Goal: Information Seeking & Learning: Learn about a topic

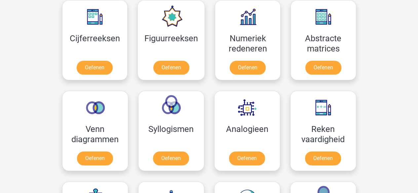
scroll to position [347, 0]
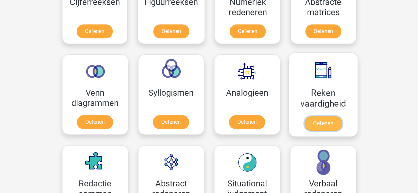
click at [328, 117] on link "Oefenen" at bounding box center [323, 123] width 38 height 15
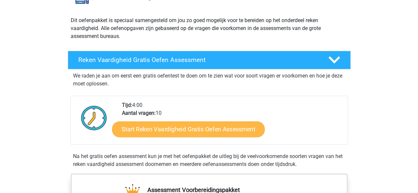
scroll to position [132, 0]
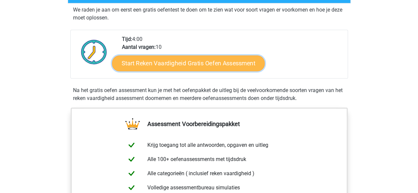
click at [211, 62] on link "Start Reken Vaardigheid Gratis Oefen Assessment" at bounding box center [188, 63] width 153 height 16
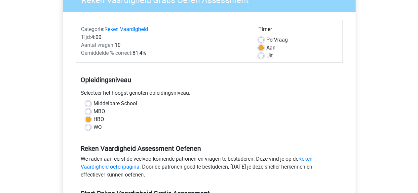
scroll to position [198, 0]
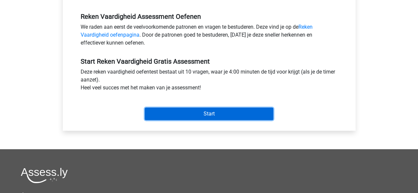
click at [200, 109] on input "Start" at bounding box center [209, 114] width 129 height 13
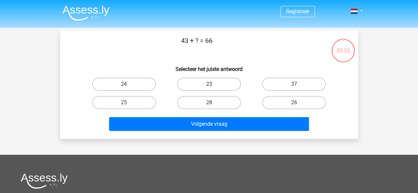
drag, startPoint x: 209, startPoint y: 81, endPoint x: 222, endPoint y: 87, distance: 14.6
click at [210, 81] on label "23" at bounding box center [209, 84] width 64 height 13
click at [210, 84] on input "23" at bounding box center [211, 86] width 4 height 4
radio input "true"
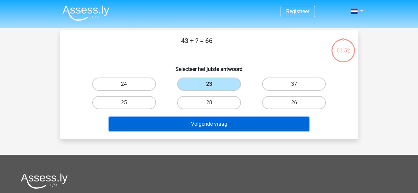
click at [225, 121] on button "Volgende vraag" at bounding box center [209, 124] width 200 height 14
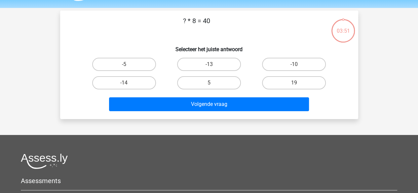
scroll to position [30, 0]
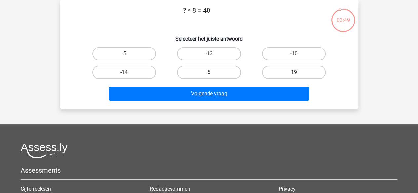
drag, startPoint x: 182, startPoint y: 9, endPoint x: 223, endPoint y: 11, distance: 41.0
click at [223, 11] on p "? * 8 = 40" at bounding box center [197, 15] width 252 height 20
copy p "? * 8 = 40"
drag, startPoint x: 207, startPoint y: 73, endPoint x: 229, endPoint y: 81, distance: 24.3
click at [207, 73] on label "5" at bounding box center [209, 72] width 64 height 13
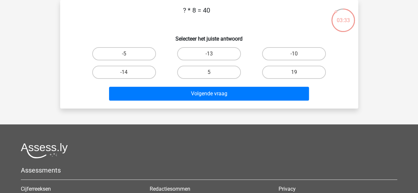
click at [209, 73] on input "5" at bounding box center [211, 74] width 4 height 4
radio input "true"
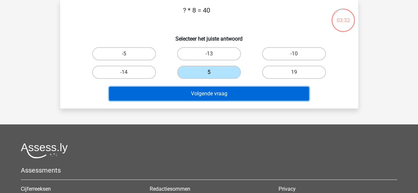
click at [219, 97] on button "Volgende vraag" at bounding box center [209, 94] width 200 height 14
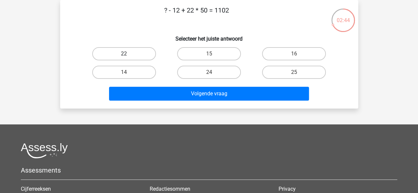
click at [143, 55] on label "22" at bounding box center [124, 53] width 64 height 13
click at [128, 55] on input "22" at bounding box center [126, 56] width 4 height 4
radio input "true"
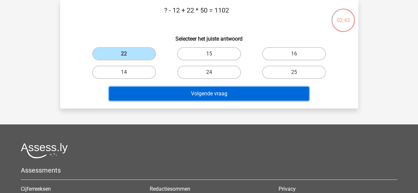
click at [221, 95] on button "Volgende vraag" at bounding box center [209, 94] width 200 height 14
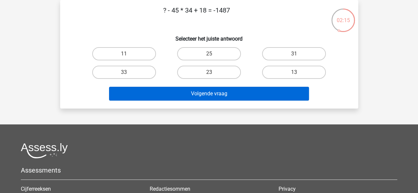
drag, startPoint x: 138, startPoint y: 70, endPoint x: 186, endPoint y: 88, distance: 51.9
click at [142, 72] on label "33" at bounding box center [124, 72] width 64 height 13
click at [128, 72] on input "33" at bounding box center [126, 74] width 4 height 4
radio input "true"
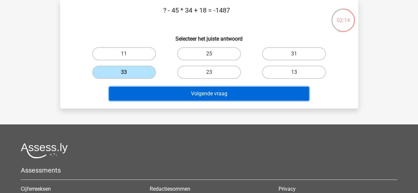
click at [209, 92] on button "Volgende vraag" at bounding box center [209, 94] width 200 height 14
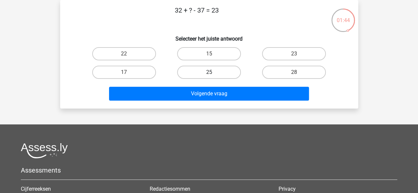
click at [224, 71] on label "25" at bounding box center [209, 72] width 64 height 13
click at [213, 72] on input "25" at bounding box center [211, 74] width 4 height 4
radio input "true"
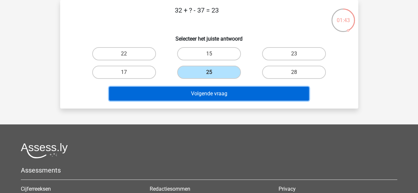
click at [229, 92] on button "Volgende vraag" at bounding box center [209, 94] width 200 height 14
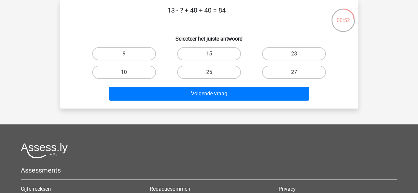
click at [133, 53] on label "9" at bounding box center [124, 53] width 64 height 13
click at [128, 54] on input "9" at bounding box center [126, 56] width 4 height 4
radio input "true"
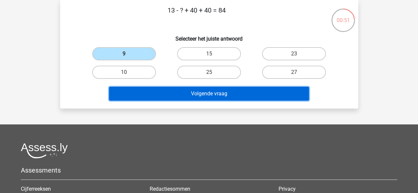
click at [220, 97] on button "Volgende vraag" at bounding box center [209, 94] width 200 height 14
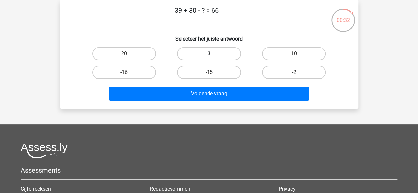
click at [216, 54] on label "3" at bounding box center [209, 53] width 64 height 13
click at [213, 54] on input "3" at bounding box center [211, 56] width 4 height 4
radio input "true"
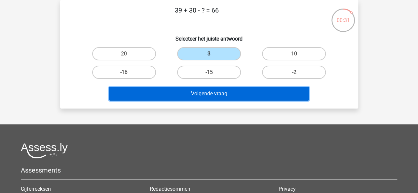
click at [229, 92] on button "Volgende vraag" at bounding box center [209, 94] width 200 height 14
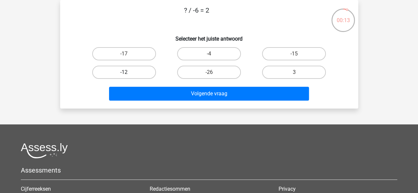
click at [136, 72] on label "-12" at bounding box center [124, 72] width 64 height 13
click at [128, 72] on input "-12" at bounding box center [126, 74] width 4 height 4
radio input "true"
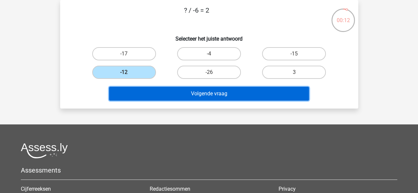
click at [213, 96] on button "Volgende vraag" at bounding box center [209, 94] width 200 height 14
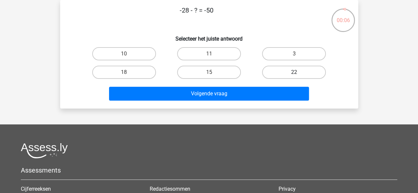
click at [282, 72] on label "22" at bounding box center [294, 72] width 64 height 13
click at [294, 72] on input "22" at bounding box center [296, 74] width 4 height 4
radio input "true"
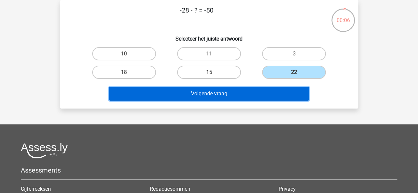
click at [263, 93] on button "Volgende vraag" at bounding box center [209, 94] width 200 height 14
click at [219, 94] on button "Resultaten" at bounding box center [209, 94] width 200 height 14
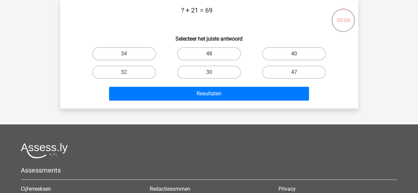
click at [210, 54] on input "48" at bounding box center [211, 56] width 4 height 4
radio input "true"
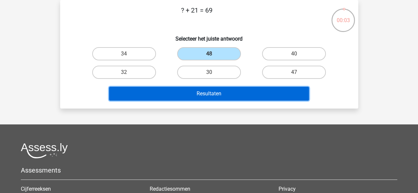
click at [210, 88] on button "Resultaten" at bounding box center [209, 94] width 200 height 14
click at [215, 91] on button "Resultaten" at bounding box center [209, 94] width 200 height 14
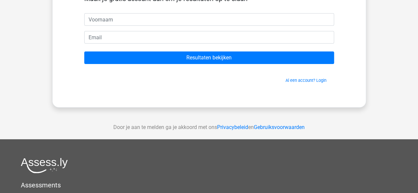
scroll to position [66, 0]
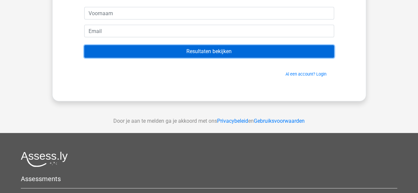
click at [225, 56] on input "Resultaten bekijken" at bounding box center [209, 51] width 250 height 13
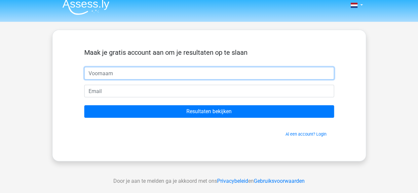
scroll to position [0, 0]
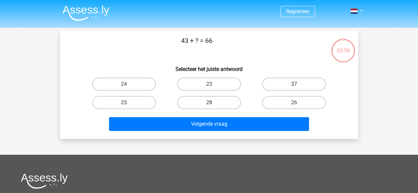
click at [89, 13] on img at bounding box center [85, 13] width 47 height 16
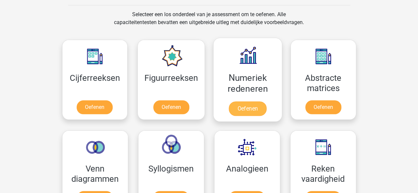
scroll to position [265, 0]
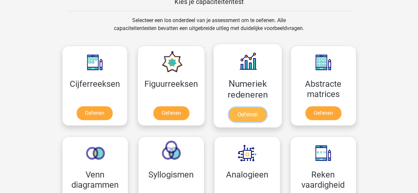
click at [247, 112] on link "Oefenen" at bounding box center [248, 114] width 38 height 15
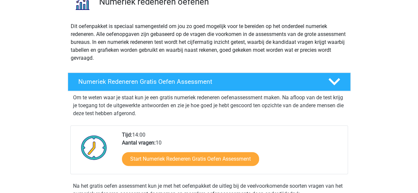
scroll to position [66, 0]
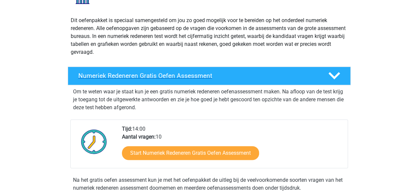
click at [163, 76] on h4 "Numeriek Redeneren Gratis Oefen Assessment" at bounding box center [197, 76] width 239 height 8
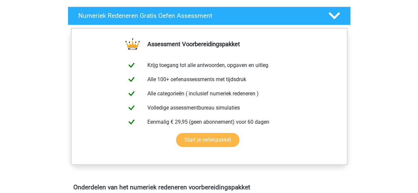
scroll to position [132, 0]
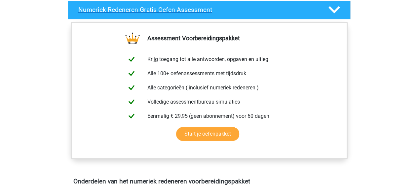
click at [337, 8] on icon at bounding box center [335, 10] width 12 height 12
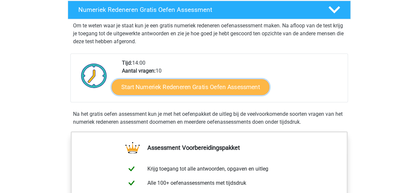
click at [218, 86] on link "Start Numeriek Redeneren Gratis Oefen Assessment" at bounding box center [191, 87] width 158 height 16
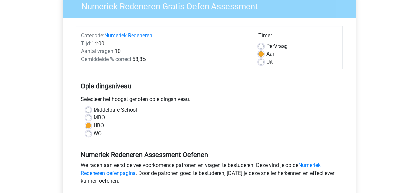
scroll to position [66, 0]
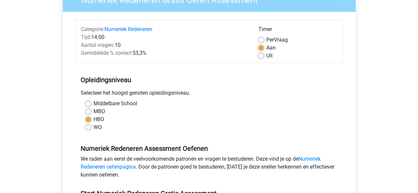
click at [94, 111] on label "MBO" at bounding box center [100, 112] width 12 height 8
click at [87, 111] on input "MBO" at bounding box center [88, 111] width 5 height 7
radio input "true"
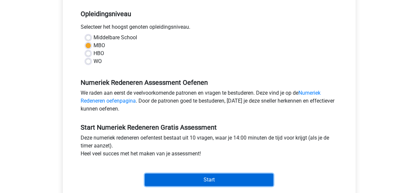
click at [212, 177] on input "Start" at bounding box center [209, 180] width 129 height 13
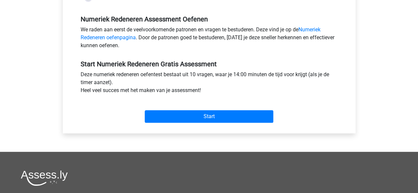
scroll to position [198, 0]
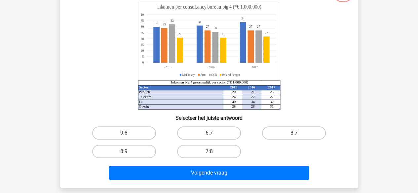
scroll to position [66, 0]
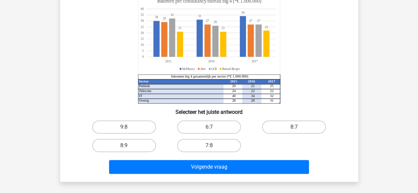
click at [213, 129] on input "6:7" at bounding box center [211, 129] width 4 height 4
radio input "true"
click at [293, 128] on label "8:7" at bounding box center [294, 127] width 64 height 13
click at [294, 128] on input "8:7" at bounding box center [296, 129] width 4 height 4
radio input "true"
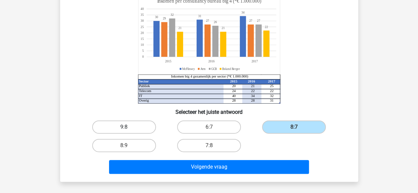
click at [134, 128] on label "9:8" at bounding box center [124, 127] width 64 height 13
click at [128, 128] on input "9:8" at bounding box center [126, 129] width 4 height 4
radio input "true"
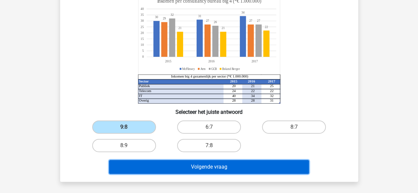
click at [220, 168] on button "Volgende vraag" at bounding box center [209, 167] width 200 height 14
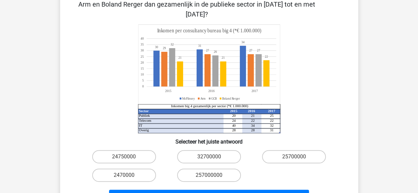
scroll to position [30, 0]
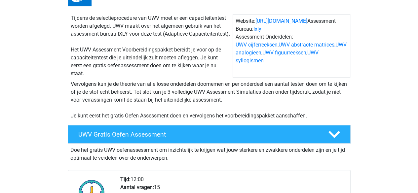
scroll to position [132, 0]
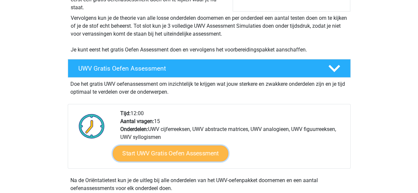
click at [183, 162] on link "Start UWV Gratis Oefen Assessment" at bounding box center [171, 154] width 116 height 16
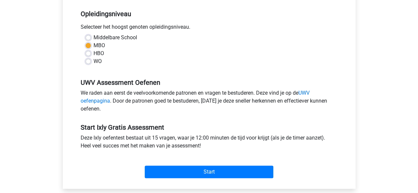
scroll to position [132, 0]
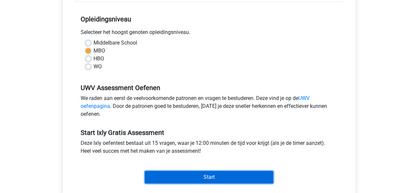
click at [222, 176] on input "Start" at bounding box center [209, 177] width 129 height 13
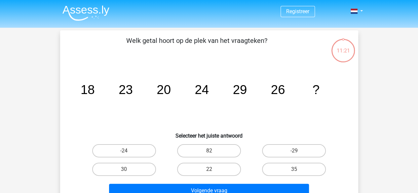
click at [126, 160] on div "30" at bounding box center [124, 169] width 85 height 19
click at [126, 169] on label "30" at bounding box center [124, 169] width 64 height 13
click at [126, 170] on input "30" at bounding box center [126, 172] width 4 height 4
radio input "true"
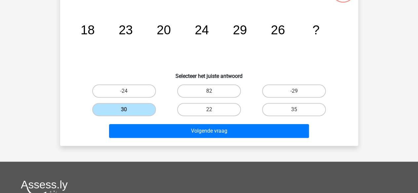
scroll to position [66, 0]
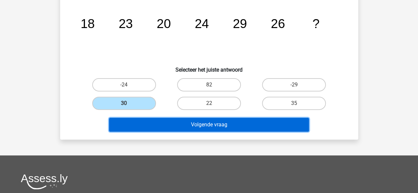
click at [215, 125] on button "Volgende vraag" at bounding box center [209, 125] width 200 height 14
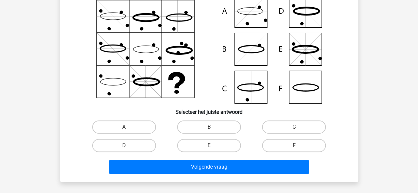
scroll to position [30, 0]
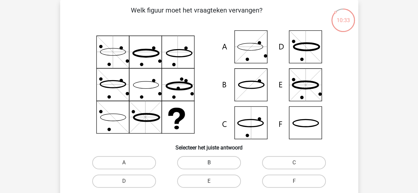
click at [216, 163] on label "B" at bounding box center [209, 162] width 64 height 13
click at [213, 163] on input "B" at bounding box center [211, 165] width 4 height 4
radio input "true"
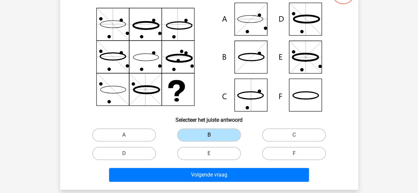
scroll to position [97, 0]
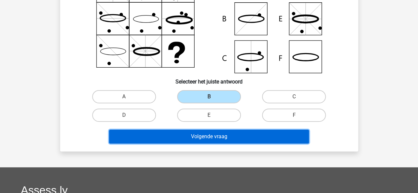
click at [238, 138] on button "Volgende vraag" at bounding box center [209, 137] width 200 height 14
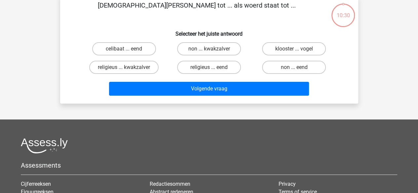
scroll to position [30, 0]
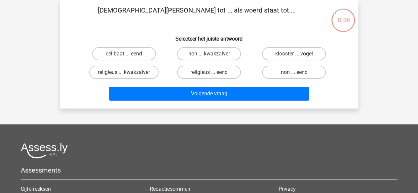
drag, startPoint x: 223, startPoint y: 12, endPoint x: 205, endPoint y: 12, distance: 18.2
click at [205, 12] on p "[DEMOGRAPHIC_DATA][PERSON_NAME] tot ... als woerd staat tot ..." at bounding box center [197, 15] width 252 height 20
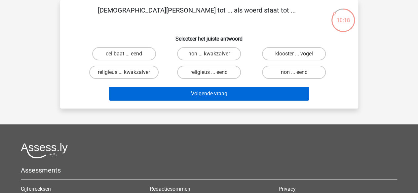
copy p "woerd"
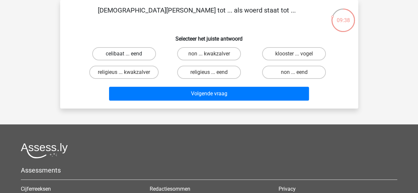
click at [142, 54] on label "celibaat ... eend" at bounding box center [124, 53] width 64 height 13
click at [128, 54] on input "celibaat ... eend" at bounding box center [126, 56] width 4 height 4
radio input "true"
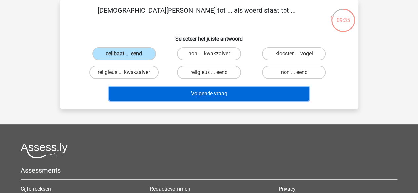
click at [235, 97] on button "Volgende vraag" at bounding box center [209, 94] width 200 height 14
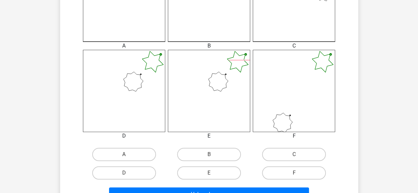
scroll to position [229, 0]
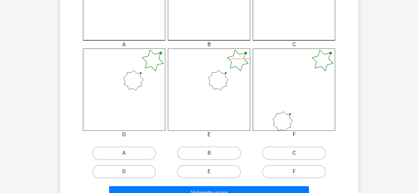
click at [130, 173] on label "D" at bounding box center [124, 171] width 64 height 13
click at [128, 173] on input "D" at bounding box center [126, 174] width 4 height 4
radio input "true"
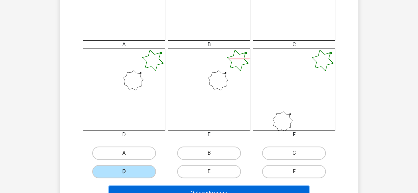
click at [240, 190] on button "Volgende vraag" at bounding box center [209, 193] width 200 height 14
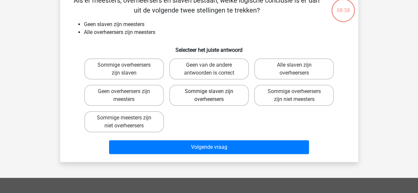
scroll to position [30, 0]
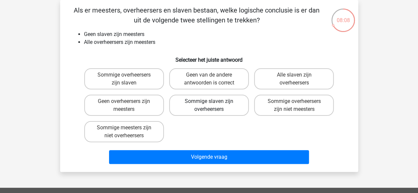
click at [220, 108] on label "Sommige slaven zijn overheersers" at bounding box center [209, 105] width 80 height 21
click at [213, 106] on input "Sommige slaven zijn overheersers" at bounding box center [211, 104] width 4 height 4
radio input "true"
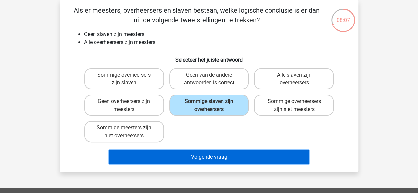
click at [233, 157] on button "Volgende vraag" at bounding box center [209, 157] width 200 height 14
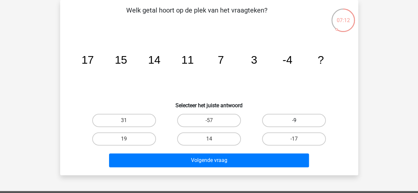
click at [299, 122] on label "-9" at bounding box center [294, 120] width 64 height 13
click at [299, 122] on input "-9" at bounding box center [296, 123] width 4 height 4
radio input "true"
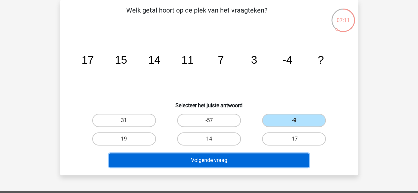
click at [233, 167] on button "Volgende vraag" at bounding box center [209, 161] width 200 height 14
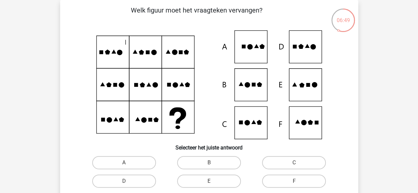
click at [248, 90] on icon at bounding box center [209, 84] width 267 height 109
click at [216, 162] on label "B" at bounding box center [209, 162] width 64 height 13
click at [213, 163] on input "B" at bounding box center [211, 165] width 4 height 4
radio input "true"
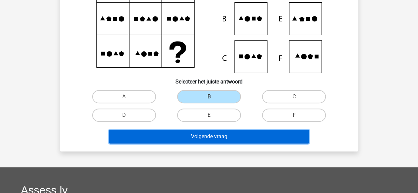
click at [209, 136] on button "Volgende vraag" at bounding box center [209, 137] width 200 height 14
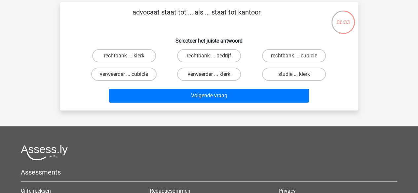
scroll to position [0, 0]
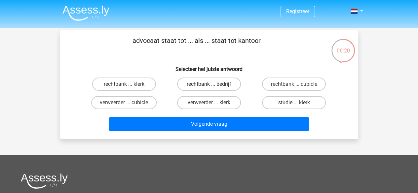
click at [225, 86] on label "rechtbank ... bedrijf" at bounding box center [209, 84] width 64 height 13
click at [213, 86] on input "rechtbank ... bedrijf" at bounding box center [211, 86] width 4 height 4
radio input "true"
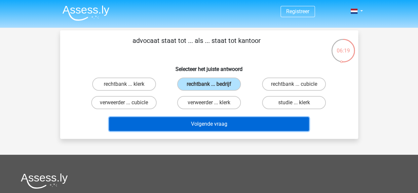
click at [235, 123] on button "Volgende vraag" at bounding box center [209, 124] width 200 height 14
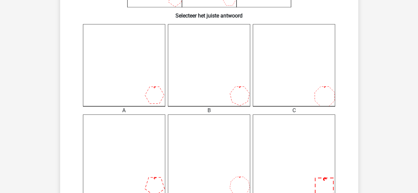
scroll to position [229, 0]
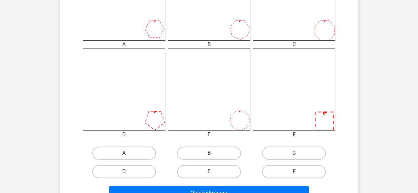
drag, startPoint x: 135, startPoint y: 171, endPoint x: 147, endPoint y: 172, distance: 12.6
click at [138, 171] on label "D" at bounding box center [124, 171] width 64 height 13
click at [128, 172] on input "D" at bounding box center [126, 174] width 4 height 4
radio input "true"
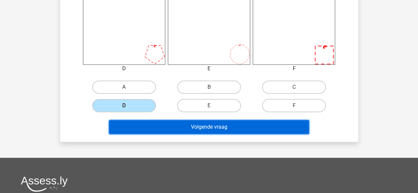
click at [246, 129] on button "Volgende vraag" at bounding box center [209, 127] width 200 height 14
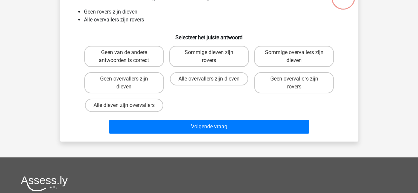
scroll to position [30, 0]
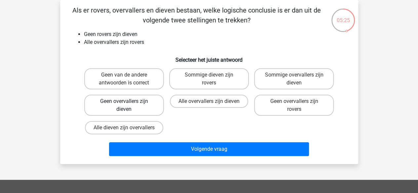
click at [149, 109] on label "Geen overvallers zijn dieven" at bounding box center [124, 105] width 80 height 21
click at [128, 106] on input "Geen overvallers zijn dieven" at bounding box center [126, 104] width 4 height 4
radio input "true"
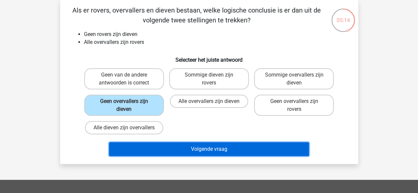
click at [223, 145] on button "Volgende vraag" at bounding box center [209, 150] width 200 height 14
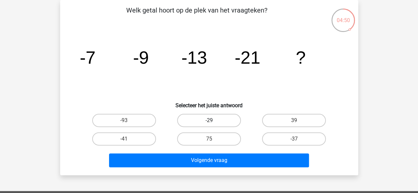
click at [222, 122] on label "-29" at bounding box center [209, 120] width 64 height 13
click at [213, 122] on input "-29" at bounding box center [211, 123] width 4 height 4
radio input "true"
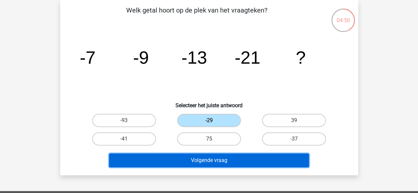
click at [234, 162] on button "Volgende vraag" at bounding box center [209, 161] width 200 height 14
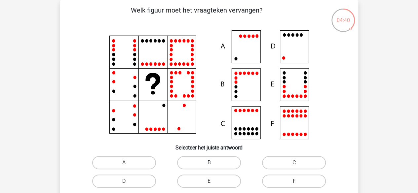
drag, startPoint x: 218, startPoint y: 164, endPoint x: 233, endPoint y: 165, distance: 15.6
click at [218, 164] on label "B" at bounding box center [209, 162] width 64 height 13
click at [213, 164] on input "B" at bounding box center [211, 165] width 4 height 4
radio input "true"
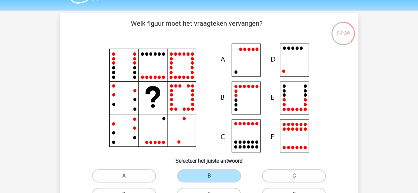
scroll to position [0, 0]
